Goal: Task Accomplishment & Management: Use online tool/utility

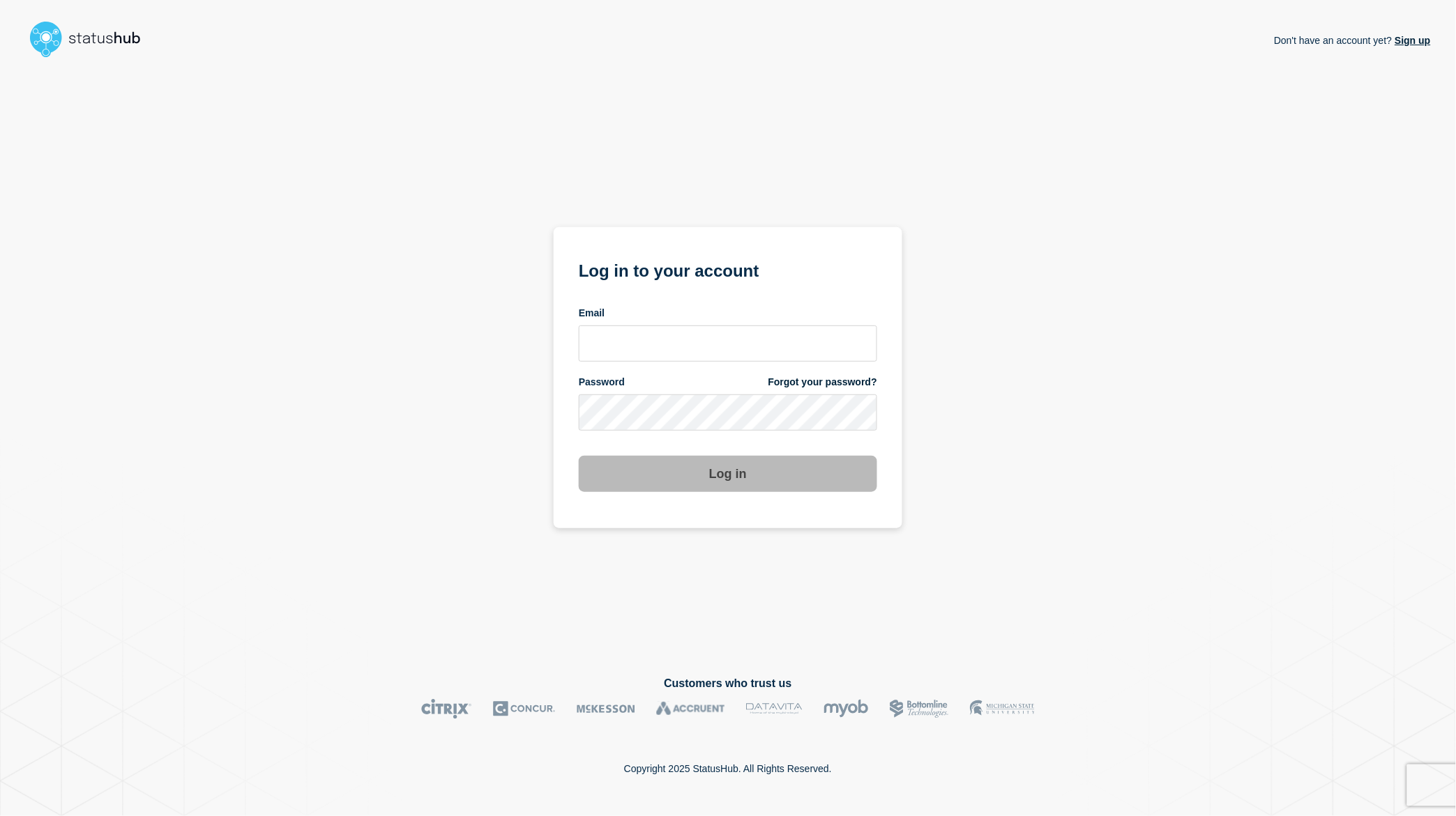
drag, startPoint x: 673, startPoint y: 375, endPoint x: 682, endPoint y: 346, distance: 30.4
click at [673, 376] on form "Log in to your account Email Password Forgot your password? Log in" at bounding box center [728, 374] width 299 height 235
click at [682, 346] on input "email input" at bounding box center [728, 344] width 299 height 36
type input "larry.alvarez@catonetworks.com"
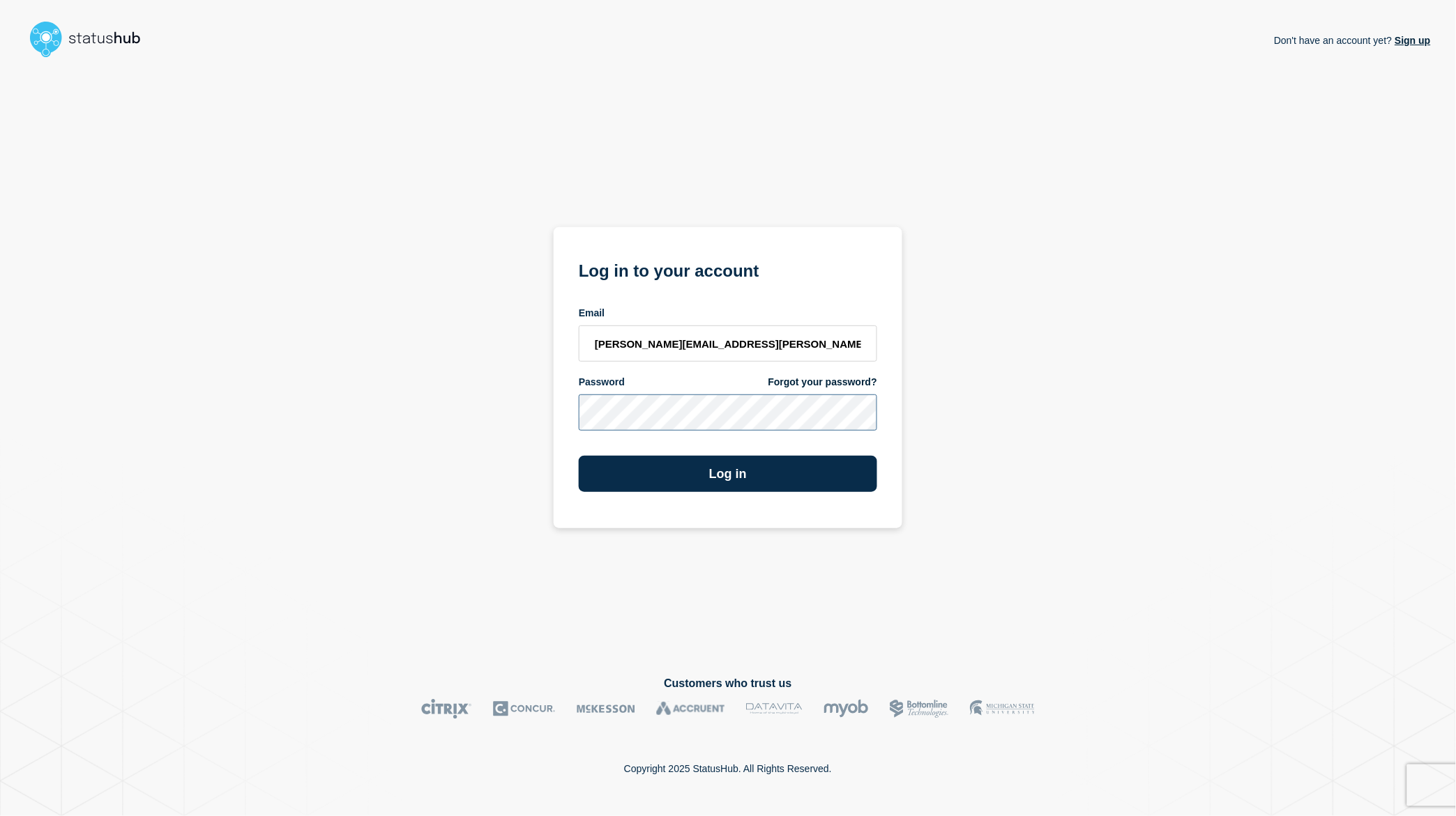
click at [579, 456] on button "Log in" at bounding box center [728, 474] width 299 height 36
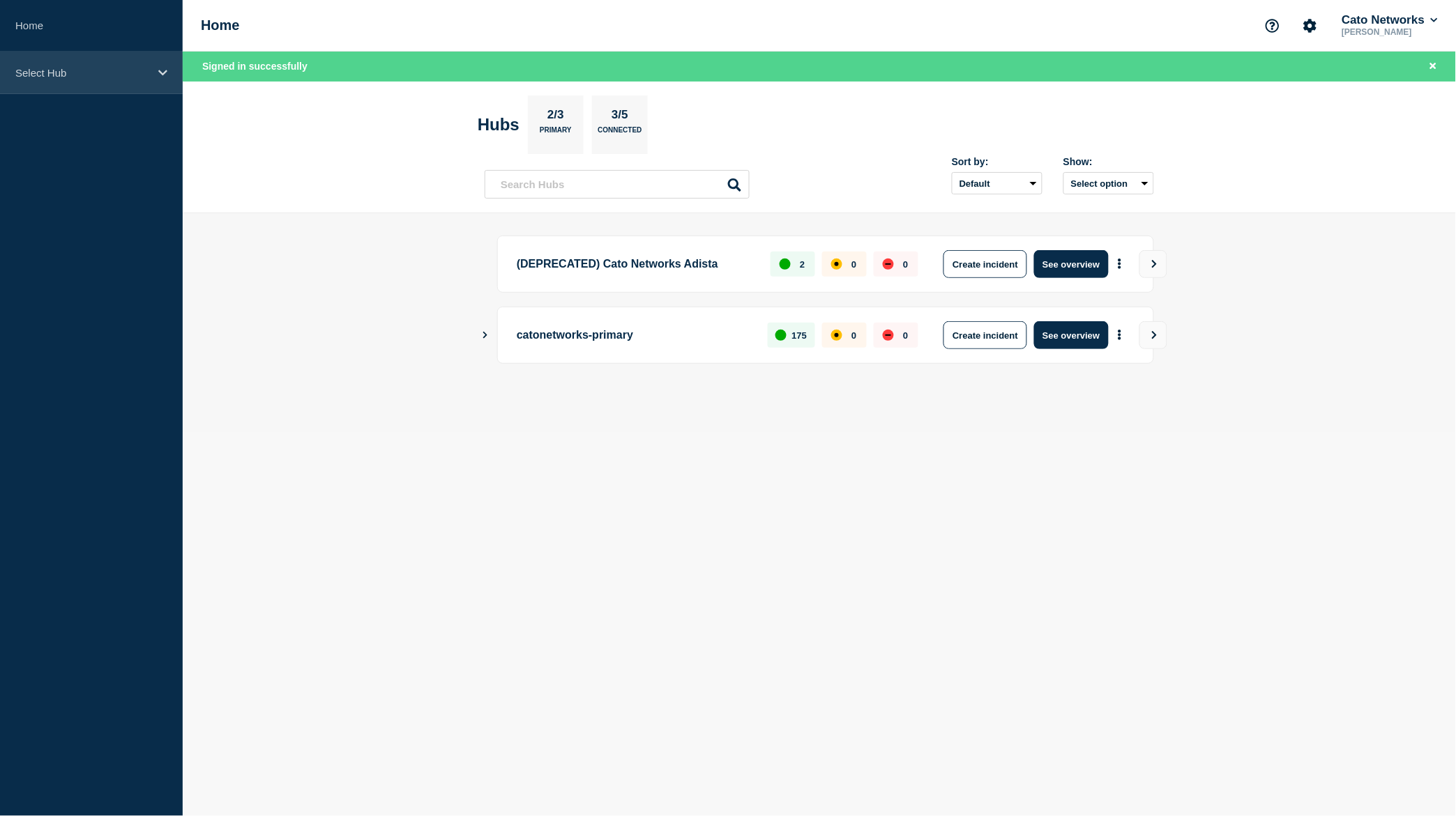
click at [48, 72] on p "Select Hub" at bounding box center [82, 72] width 134 height 12
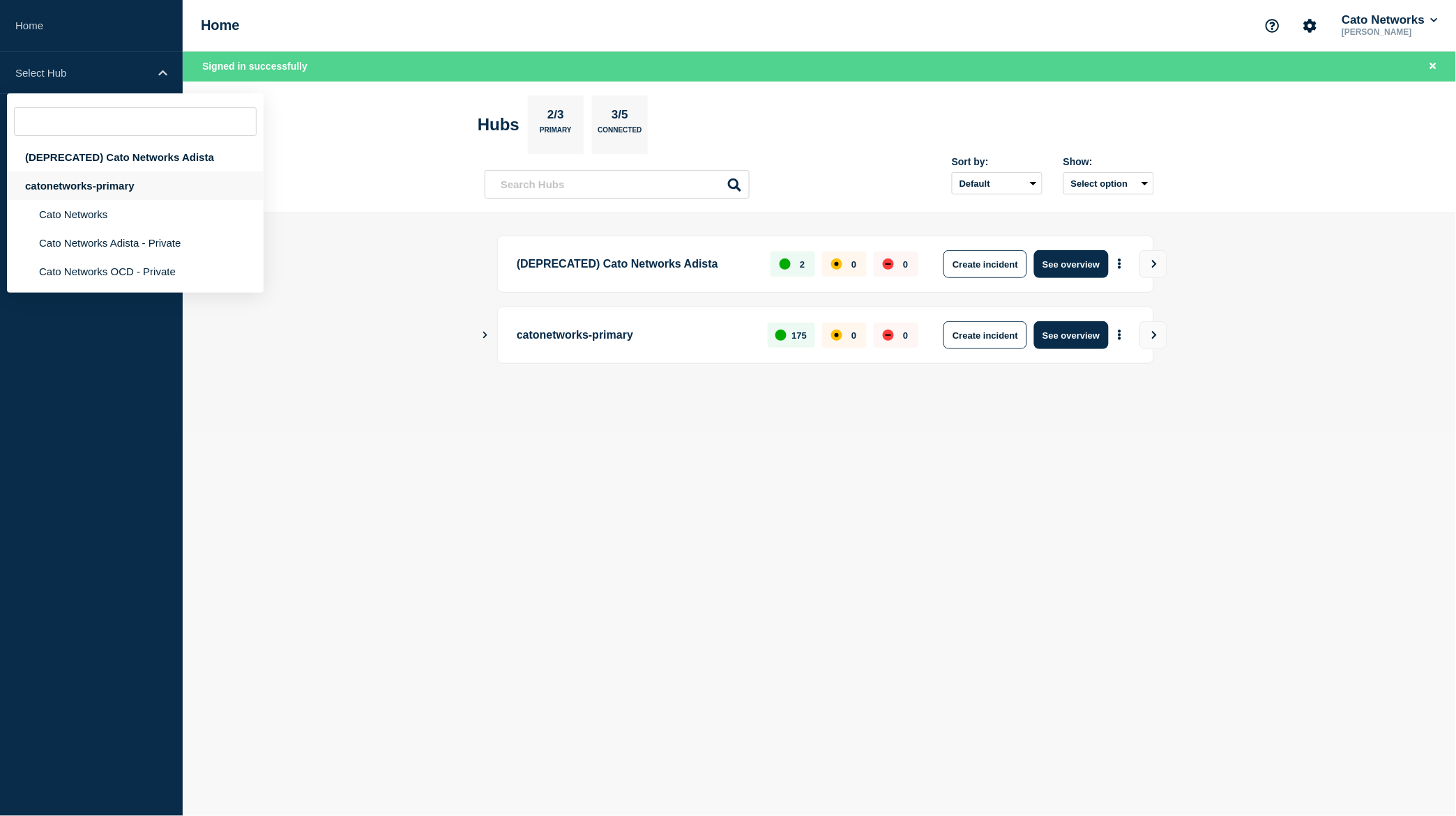
click at [84, 195] on div "catonetworks-primary" at bounding box center [136, 185] width 257 height 29
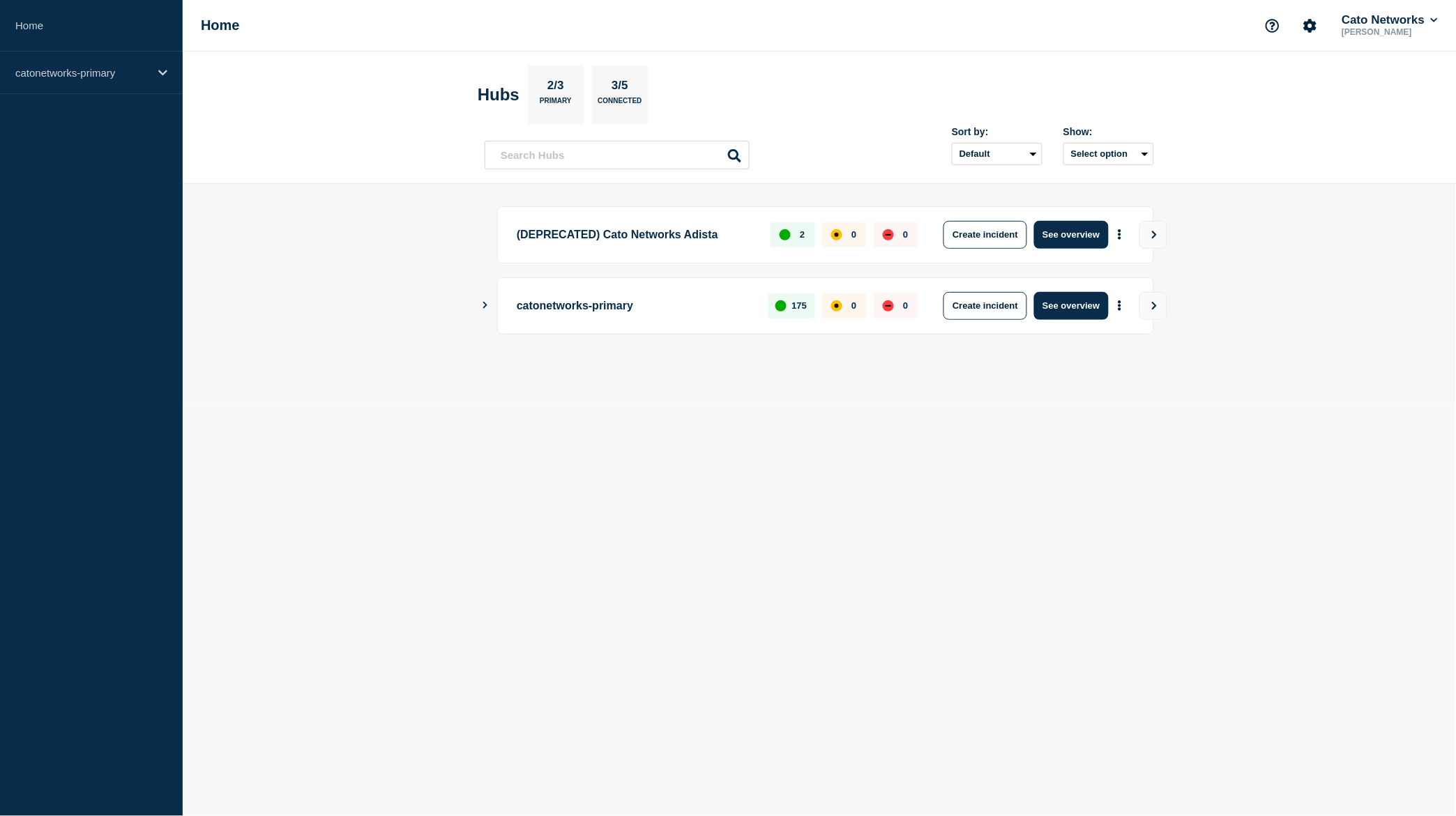
click at [241, 186] on main "(DEPRECATED) Cato Networks Adista 2 0 0 Create incident See overview catonetwor…" at bounding box center [820, 293] width 1274 height 219
click at [162, 70] on icon at bounding box center [162, 72] width 9 height 10
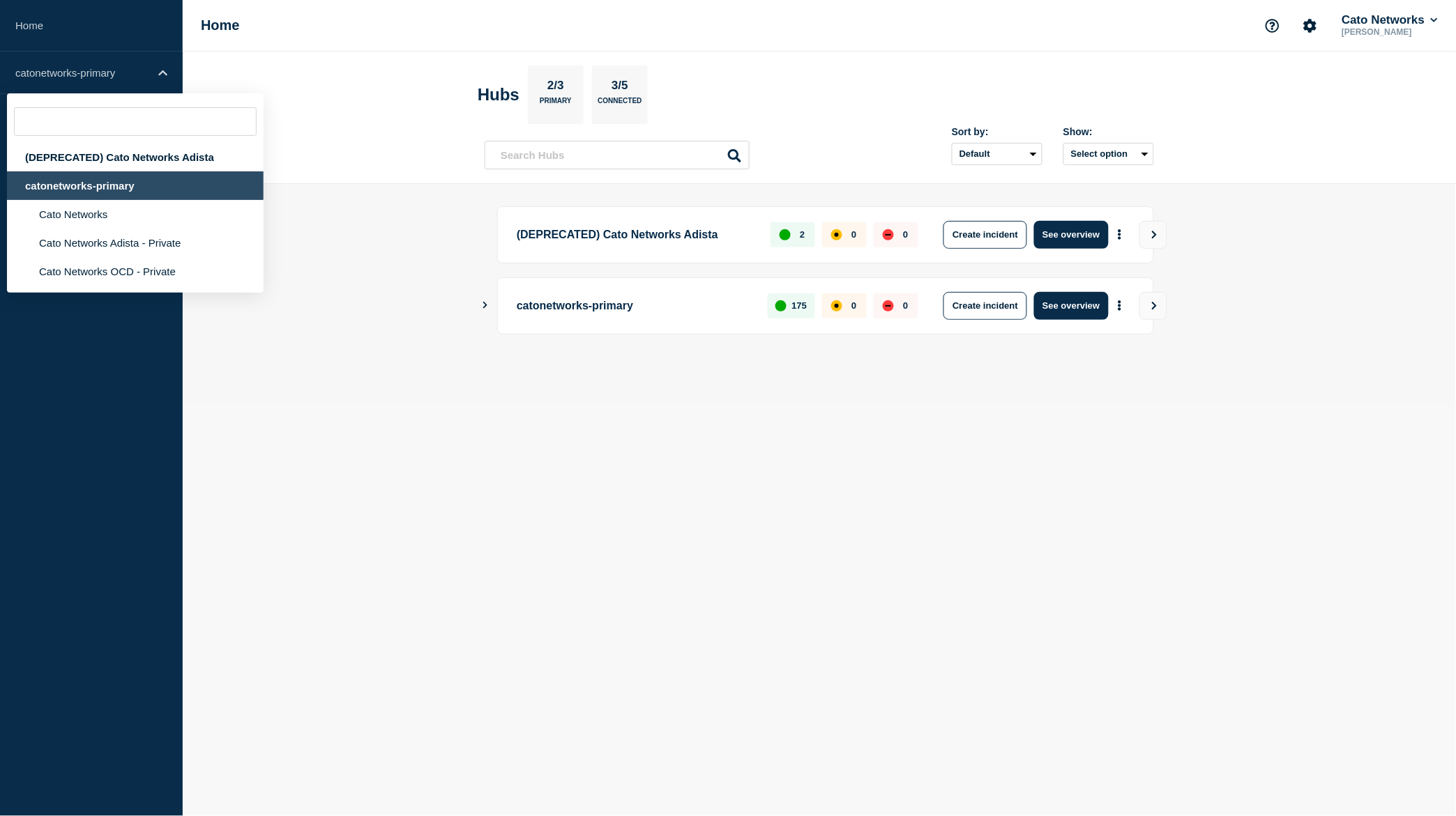
click at [277, 380] on main "(DEPRECATED) Cato Networks Adista 2 0 0 Create incident See overview catonetwor…" at bounding box center [820, 293] width 1274 height 219
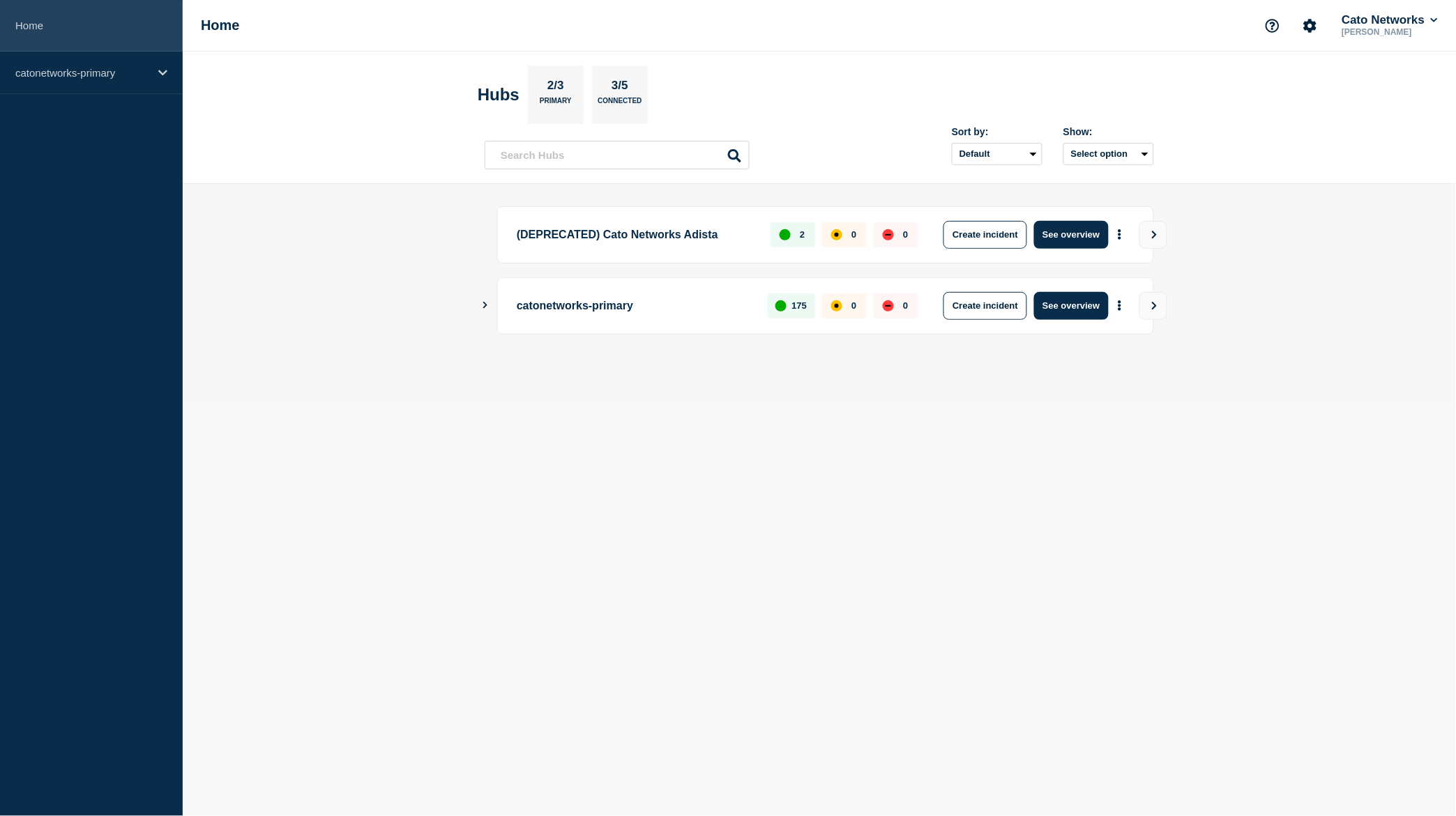
click at [65, 48] on link "Home" at bounding box center [91, 25] width 183 height 51
click at [63, 93] on div "catonetworks-primary" at bounding box center [91, 73] width 183 height 43
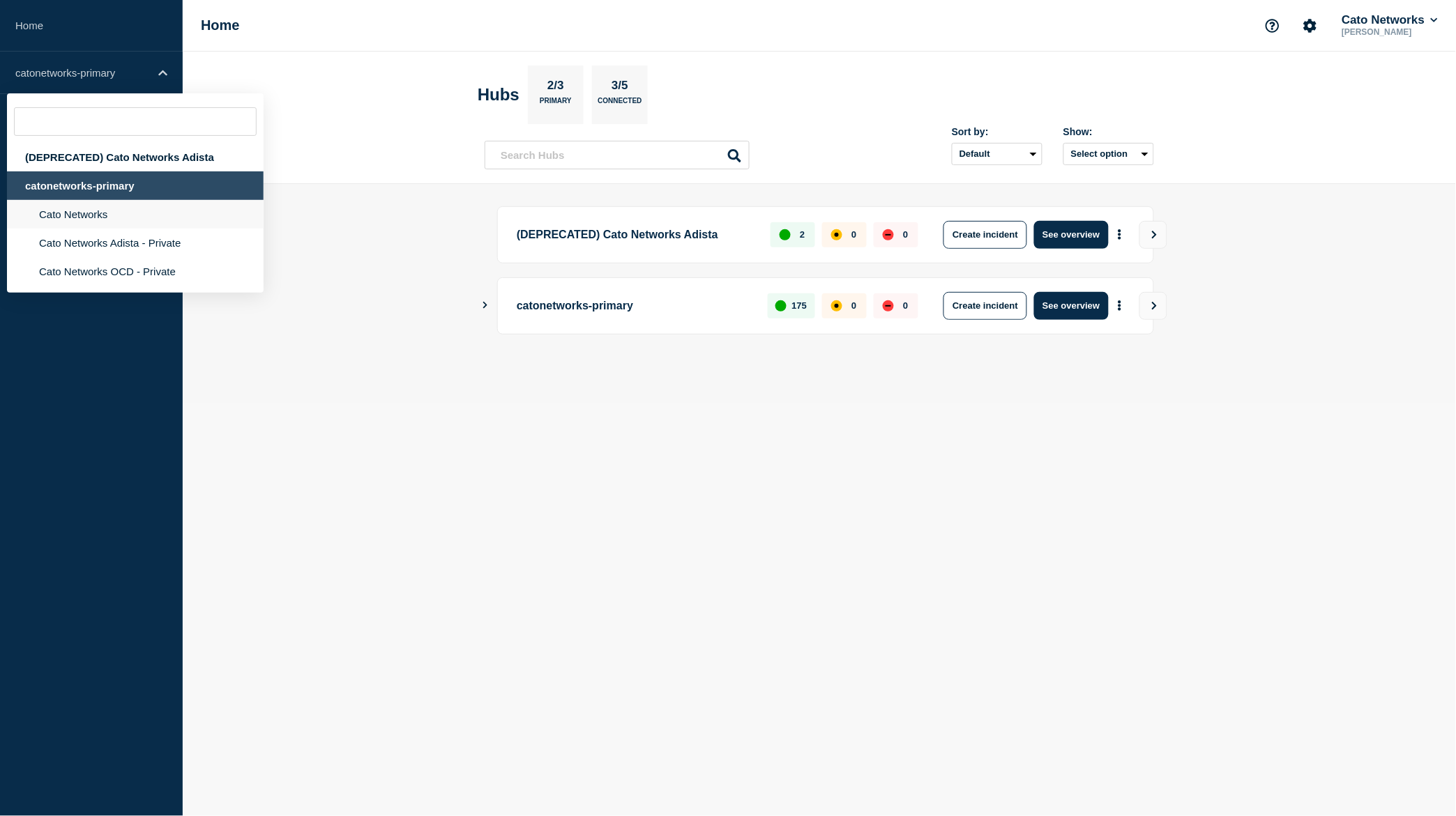
click at [97, 222] on li "Cato Networks" at bounding box center [136, 215] width 257 height 29
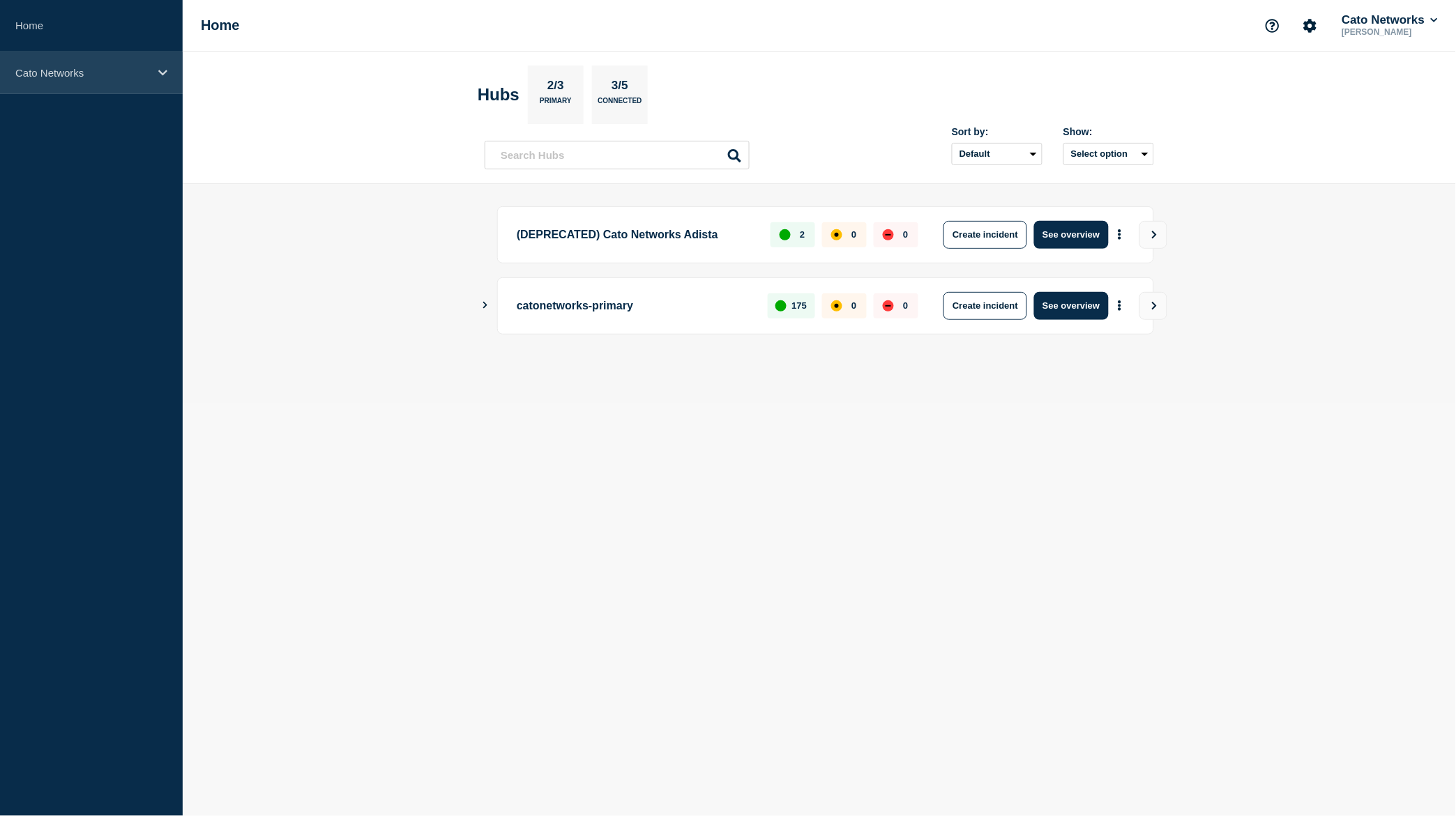
click at [160, 79] on div "Cato Networks" at bounding box center [91, 73] width 183 height 43
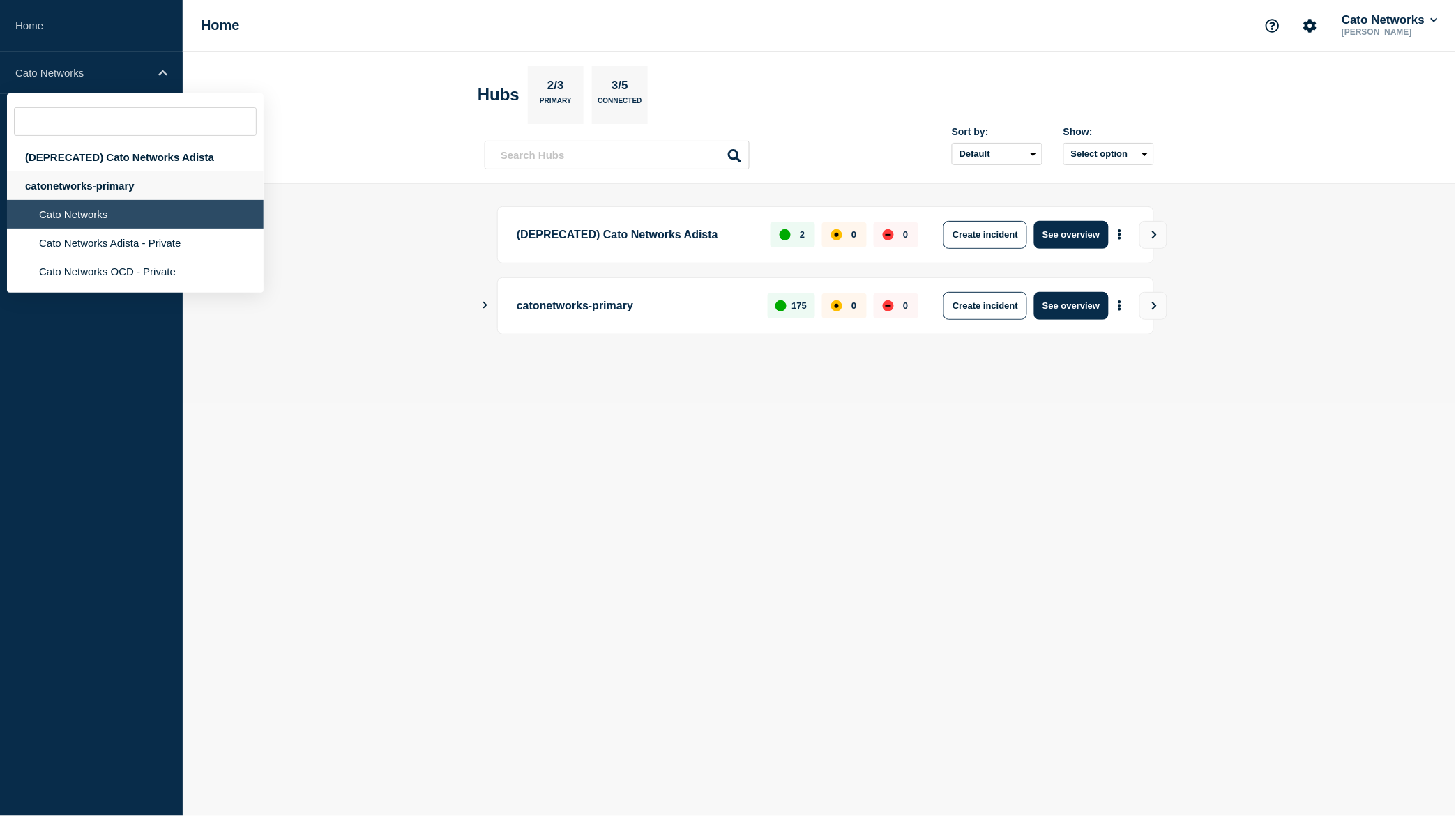
click at [102, 195] on div "catonetworks-primary" at bounding box center [136, 185] width 257 height 29
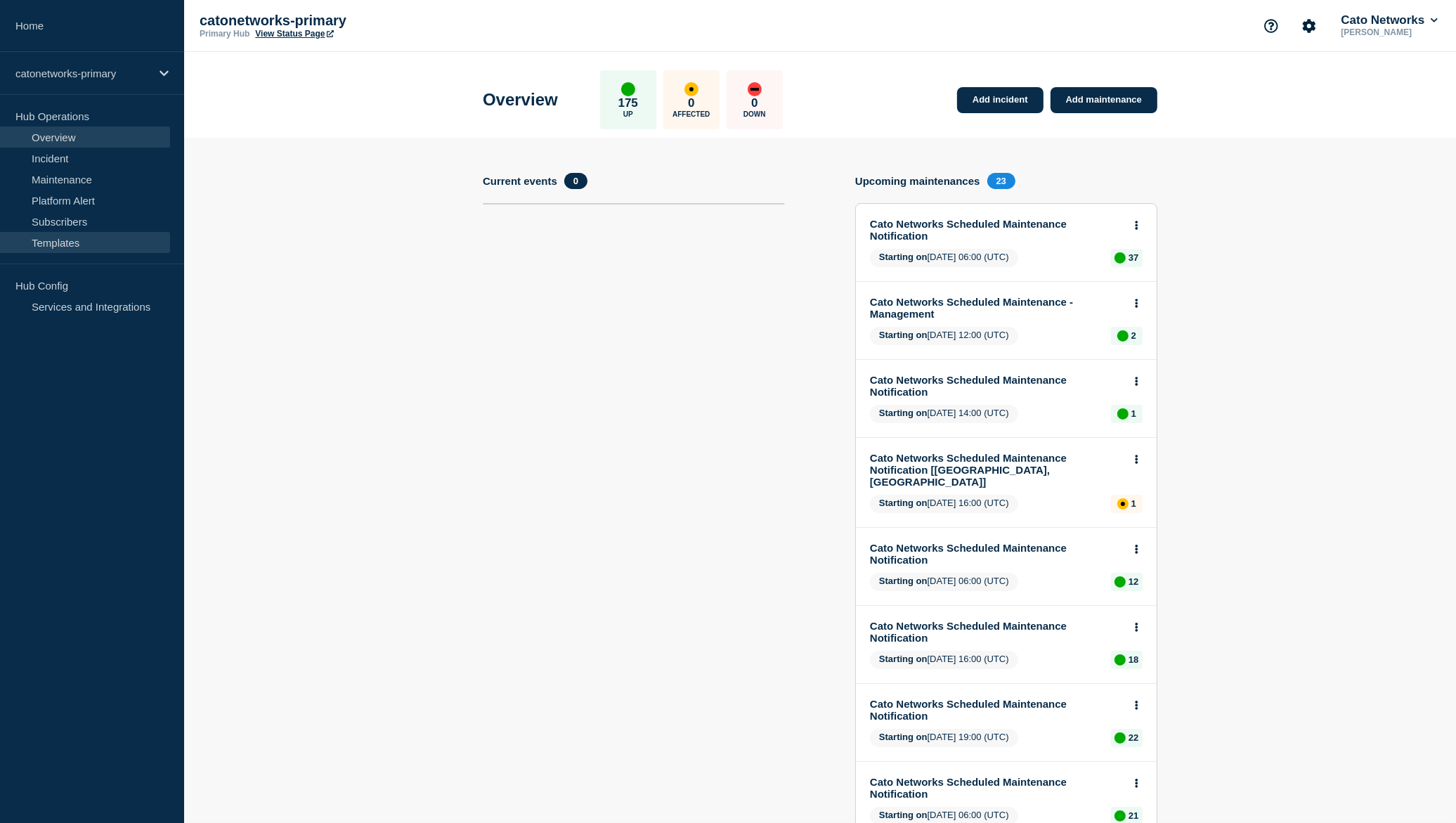
click at [81, 240] on link "Templates" at bounding box center [85, 242] width 170 height 21
click at [49, 248] on link "Templates" at bounding box center [85, 242] width 170 height 21
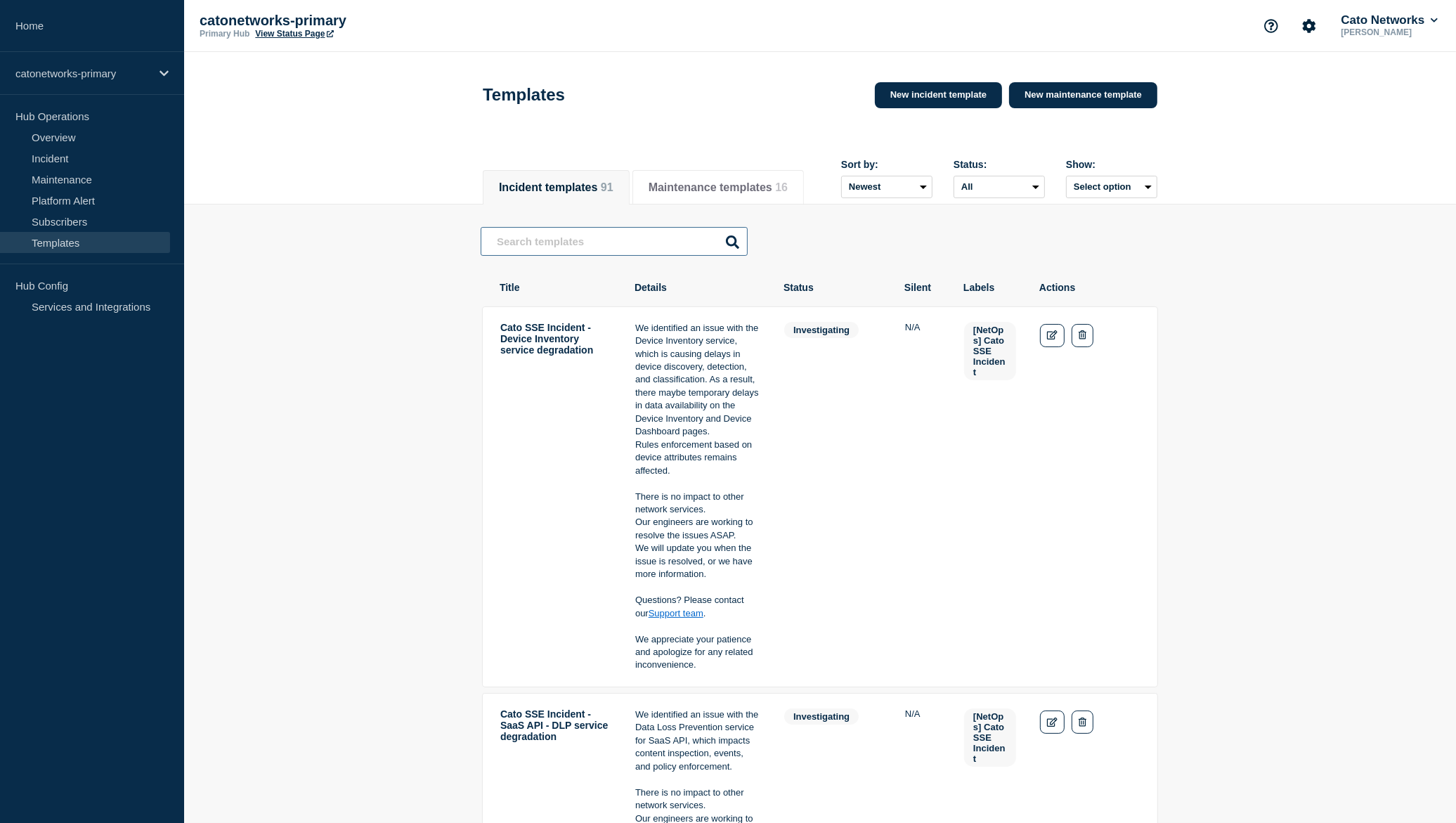
click at [631, 252] on input "text" at bounding box center [614, 241] width 267 height 29
paste input "PoP Infrastructure - Services degradation for non-redundant network setup"
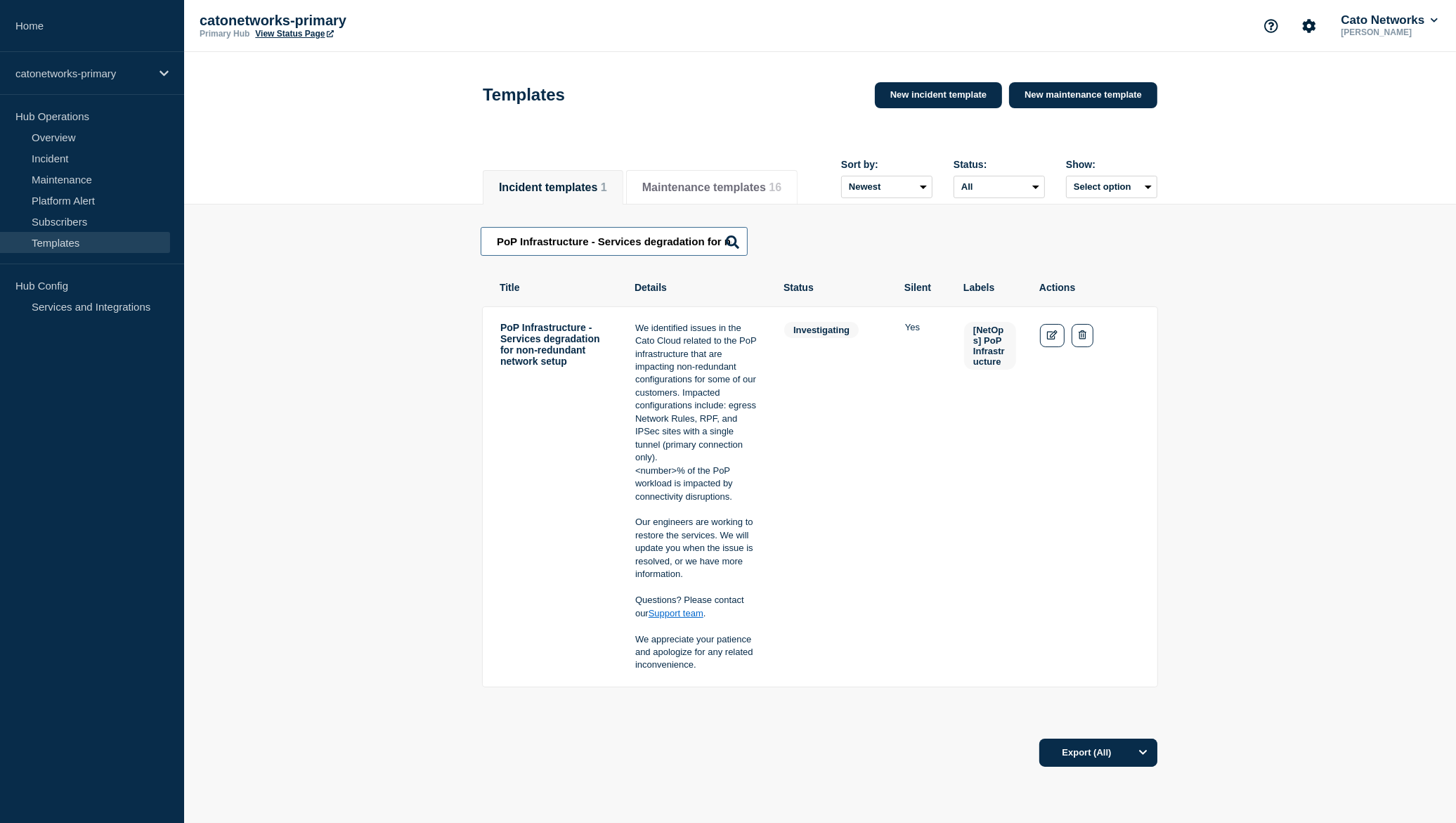
click at [606, 245] on input "PoP Infrastructure - Services degradation for non-redundant network setup" at bounding box center [614, 241] width 267 height 29
paste input "availability issue"
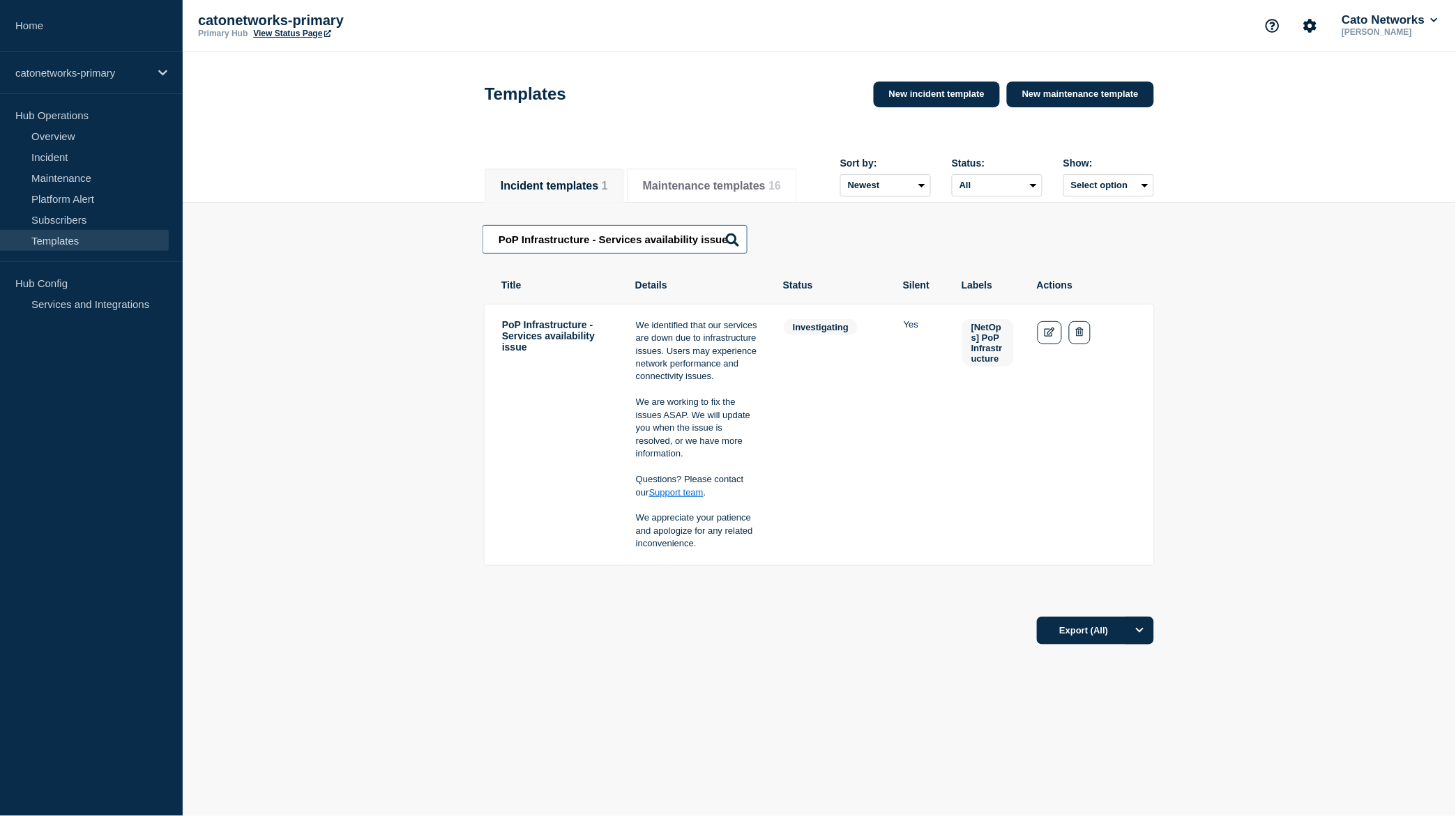
click at [642, 245] on input "PoP Infrastructure - Services availability issue" at bounding box center [615, 239] width 265 height 29
paste input "degradation"
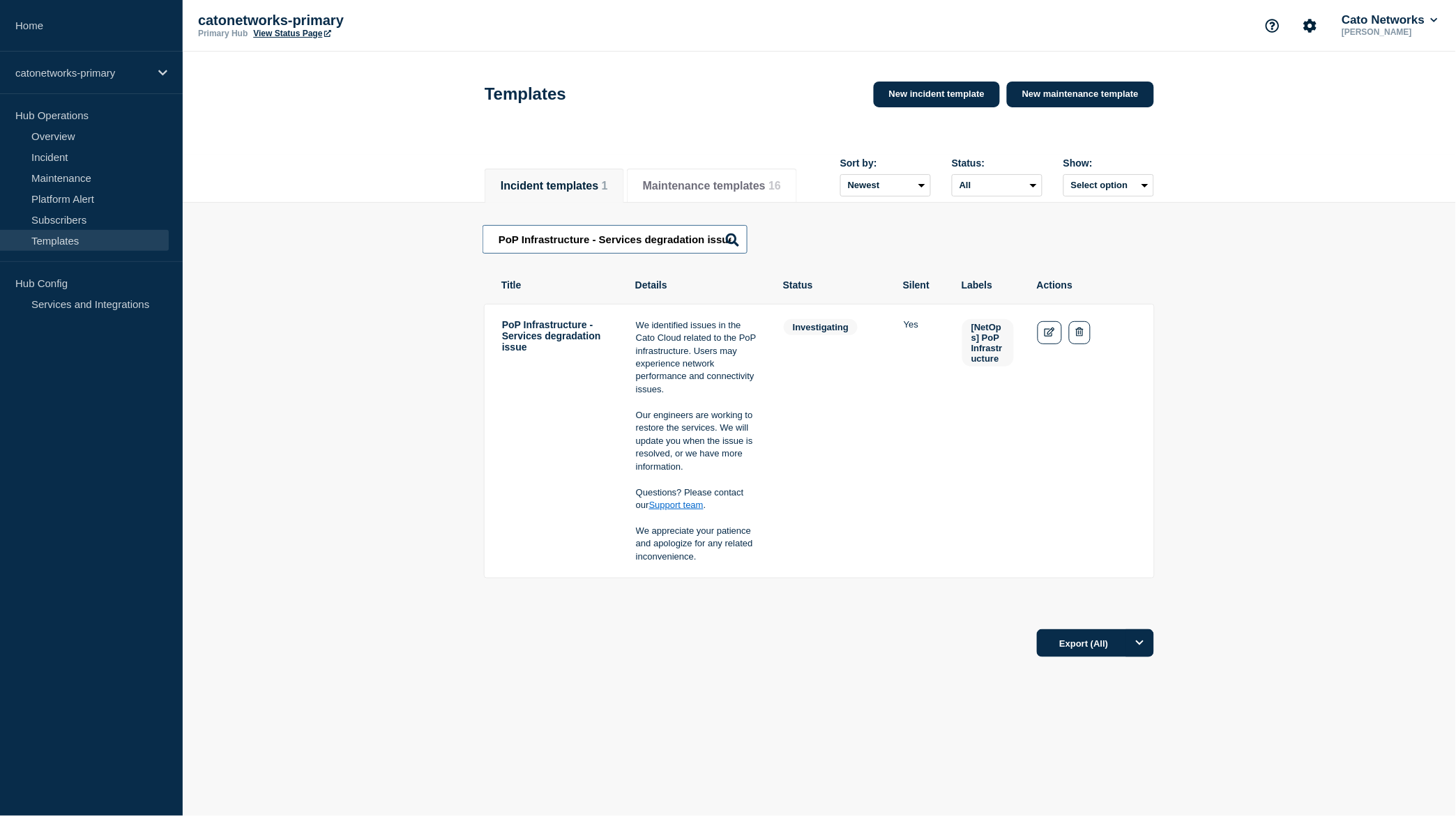
type input "PoP Infrastructure - Services degradation issue"
